Goal: Task Accomplishment & Management: Use online tool/utility

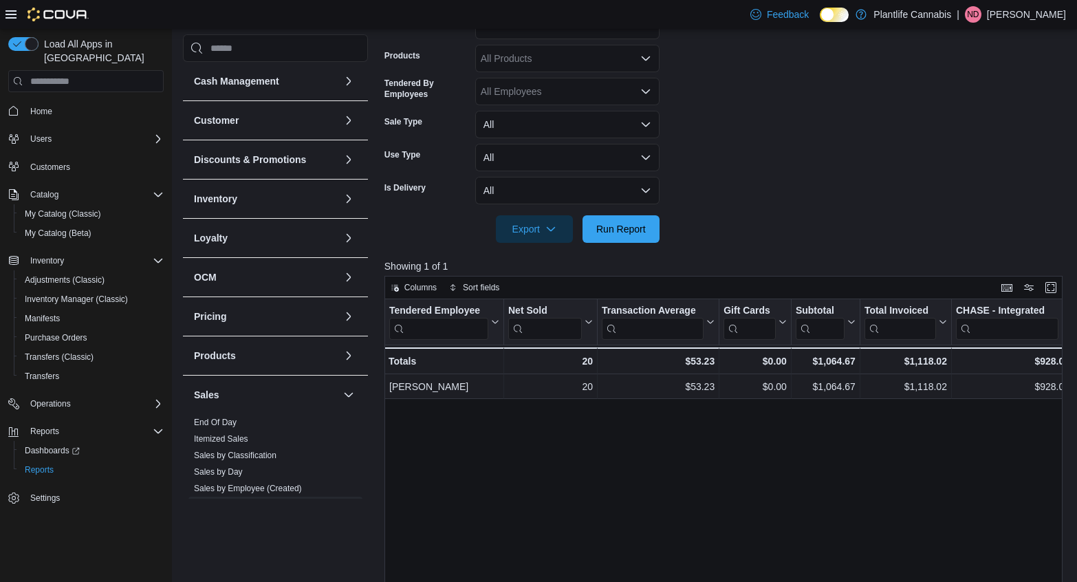
scroll to position [206, 0]
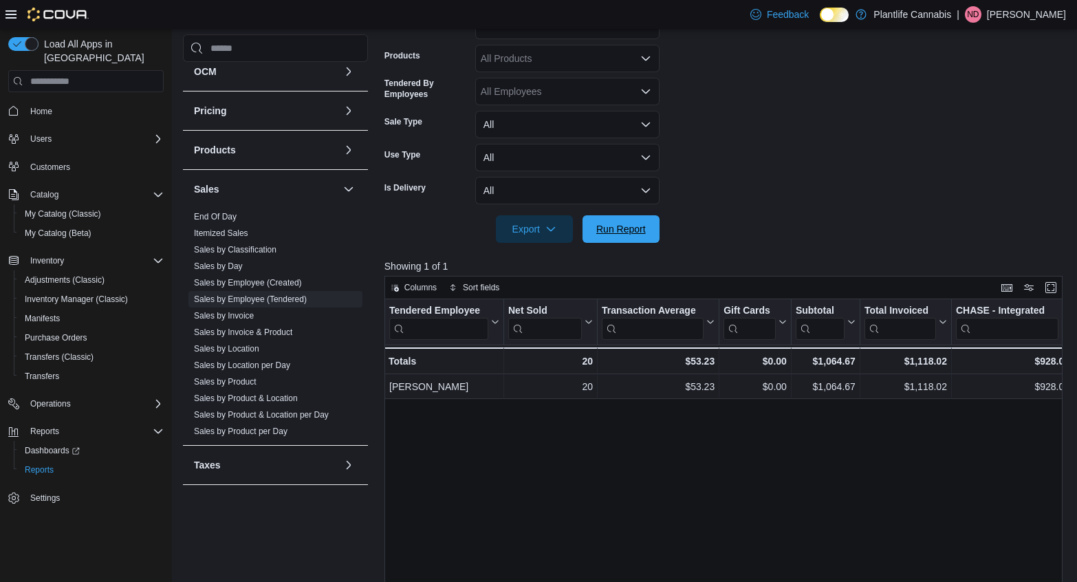
click at [594, 235] on span "Run Report" at bounding box center [621, 229] width 61 height 28
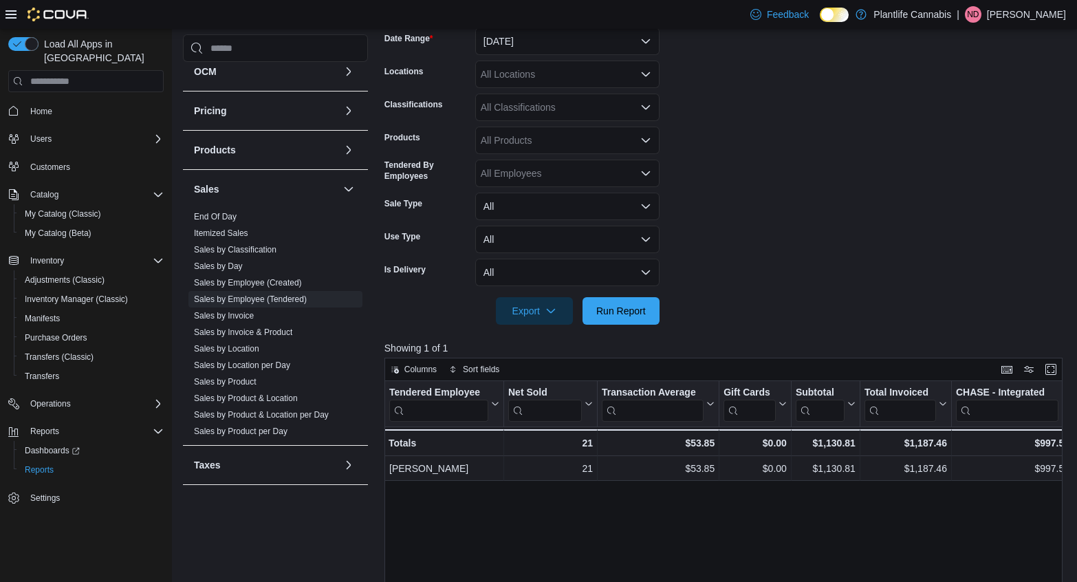
scroll to position [188, 0]
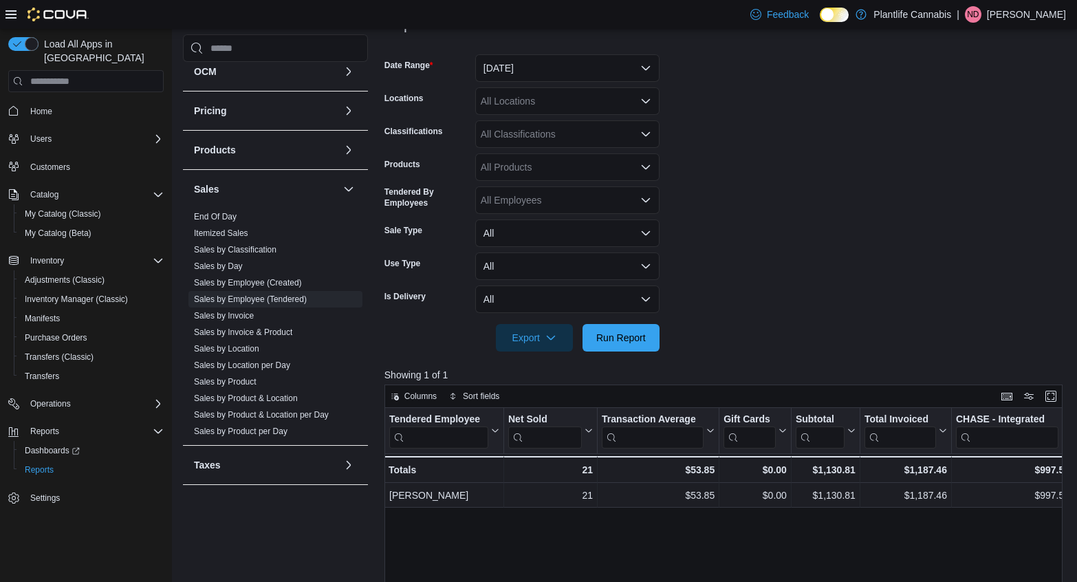
click at [592, 146] on div "All Classifications" at bounding box center [567, 134] width 184 height 28
type input "**"
click at [587, 153] on div "Accessory Group" at bounding box center [568, 158] width 168 height 14
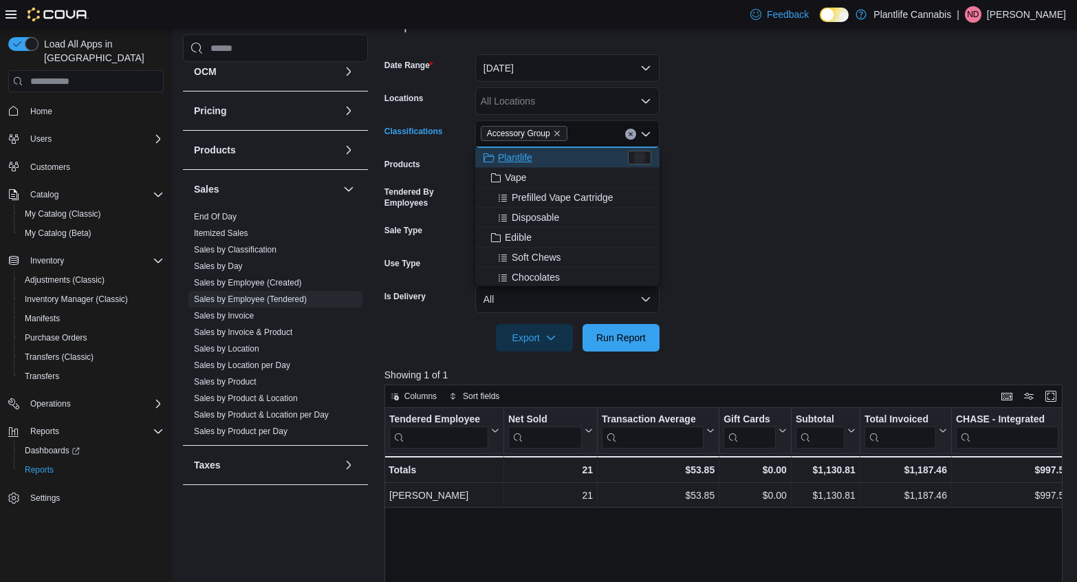
click at [711, 166] on form "Date Range [DATE] Locations All Locations Classifications Accessory Group Combo…" at bounding box center [727, 195] width 685 height 314
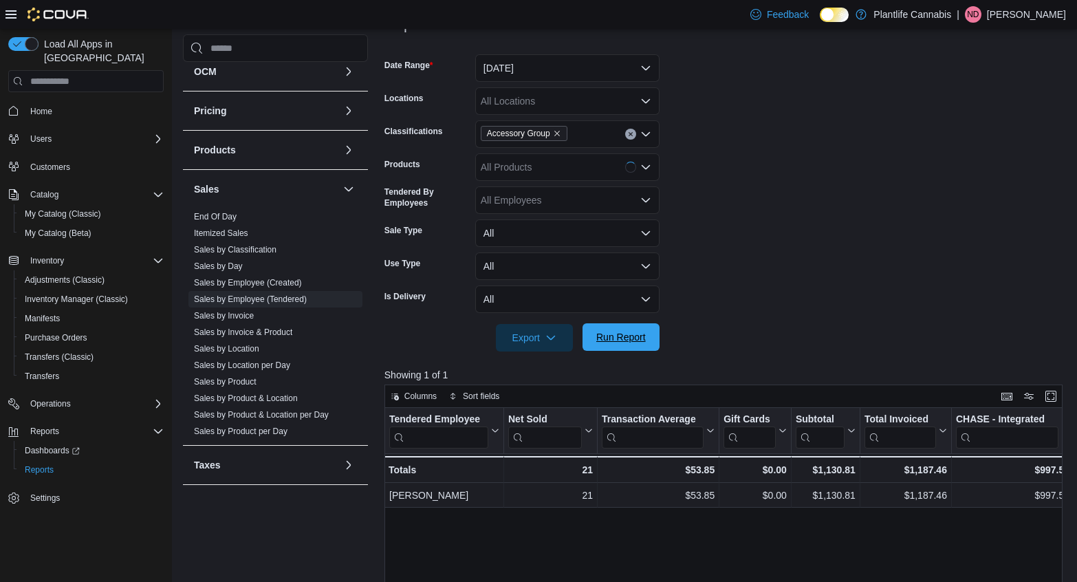
click at [619, 339] on span "Run Report" at bounding box center [621, 337] width 50 height 14
click at [631, 140] on div "Accessory Group" at bounding box center [567, 134] width 184 height 28
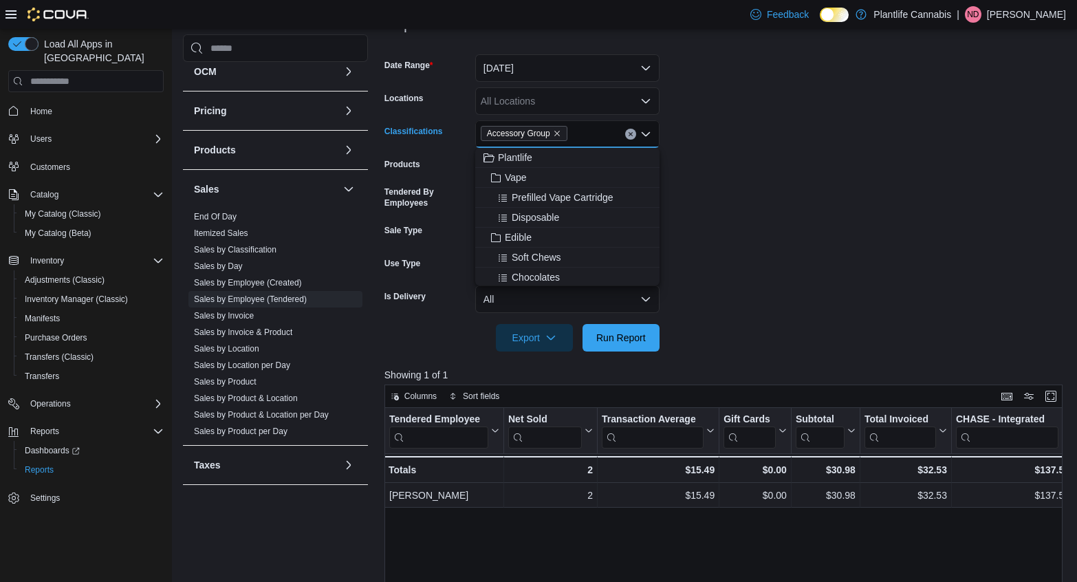
click at [630, 138] on button "Clear input" at bounding box center [630, 134] width 11 height 11
click at [865, 159] on form "Date Range [DATE] Locations All Locations Classifications All Classifications C…" at bounding box center [727, 195] width 685 height 314
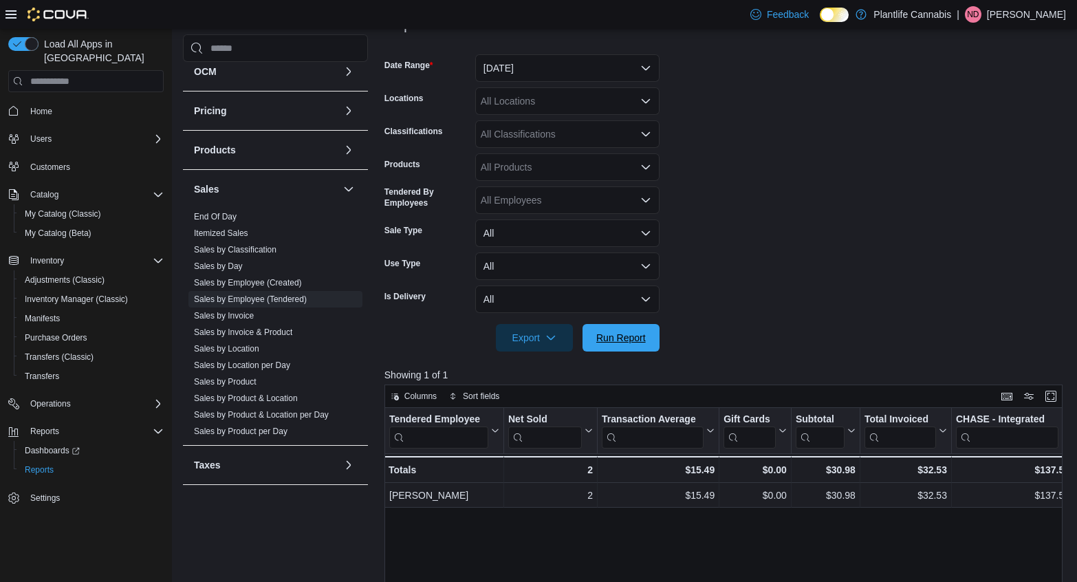
click at [635, 331] on span "Run Report" at bounding box center [621, 338] width 50 height 14
